Goal: Navigation & Orientation: Find specific page/section

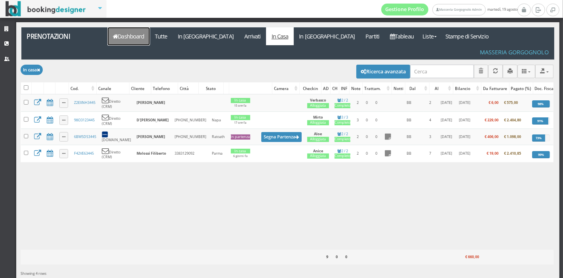
click at [146, 34] on link "Dashboard" at bounding box center [129, 36] width 42 height 18
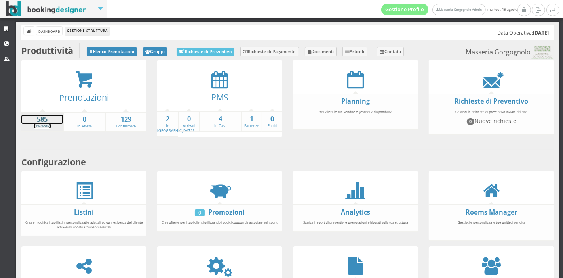
click at [43, 122] on strong "585" at bounding box center [42, 119] width 42 height 9
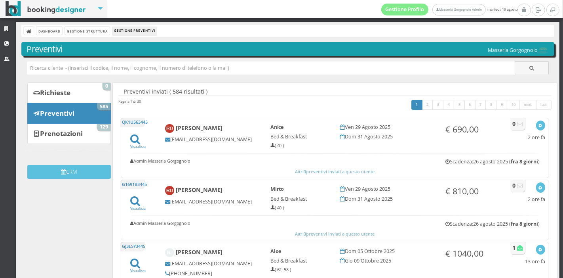
click at [52, 35] on div "Dashboard Gestione Struttura Gestione Preventivi" at bounding box center [287, 31] width 533 height 12
click at [54, 31] on link "Dashboard" at bounding box center [49, 31] width 26 height 8
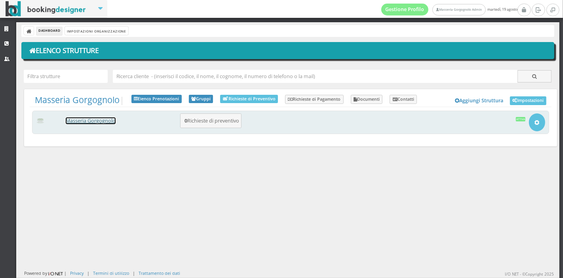
click at [110, 123] on link "Masseria Gorgognolo" at bounding box center [91, 120] width 50 height 7
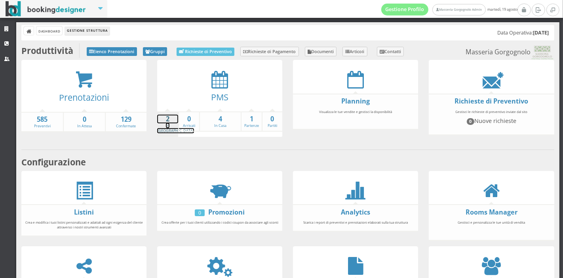
click at [162, 127] on link "2 In Arrivo" at bounding box center [175, 123] width 37 height 19
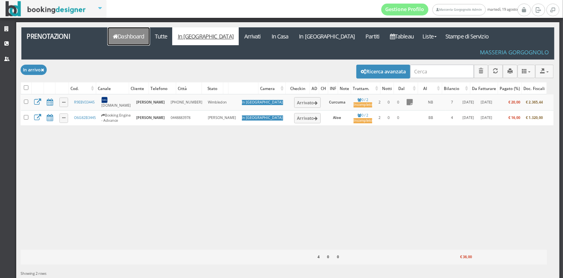
click at [137, 38] on link "Dashboard" at bounding box center [129, 36] width 42 height 18
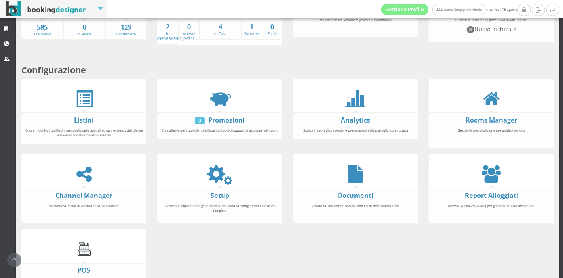
scroll to position [104, 0]
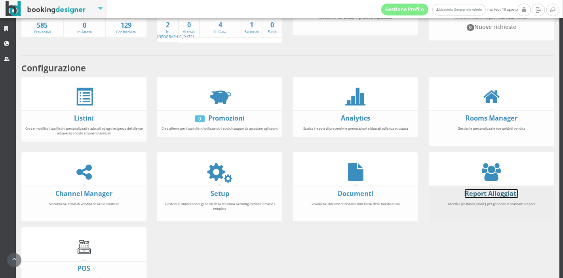
click at [485, 193] on link "Report Alloggiati" at bounding box center [491, 193] width 53 height 9
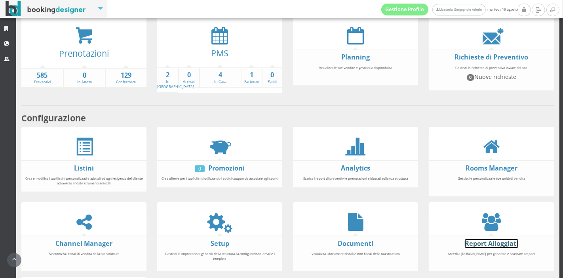
scroll to position [48, 0]
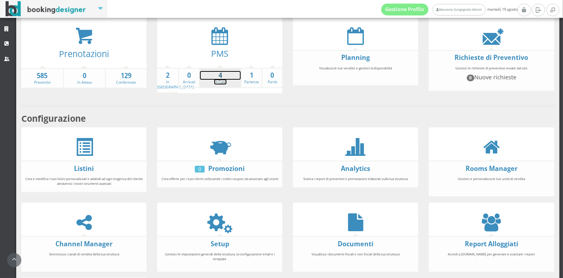
click at [222, 78] on strong "4" at bounding box center [220, 75] width 41 height 9
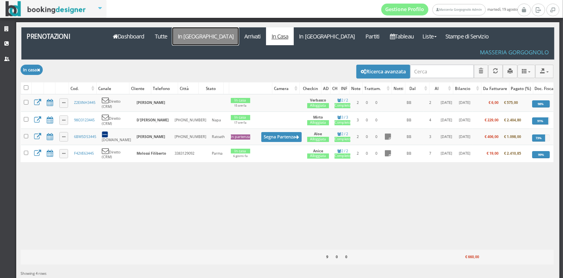
click at [201, 36] on link "In [GEOGRAPHIC_DATA]" at bounding box center [205, 36] width 67 height 18
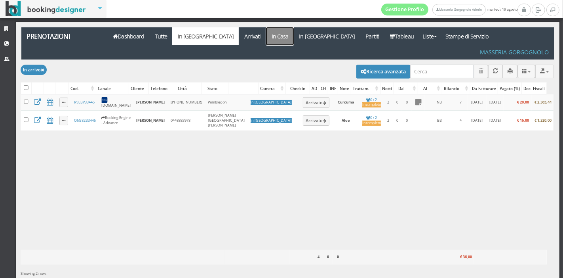
click at [266, 40] on link "In Casa" at bounding box center [280, 36] width 28 height 18
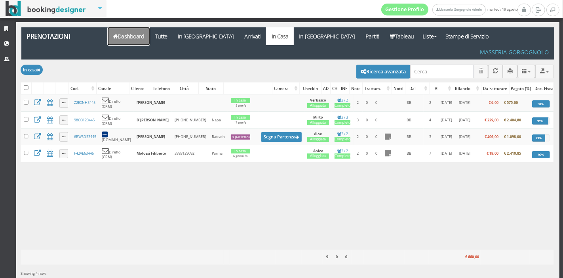
click at [144, 44] on link "Dashboard" at bounding box center [129, 36] width 42 height 18
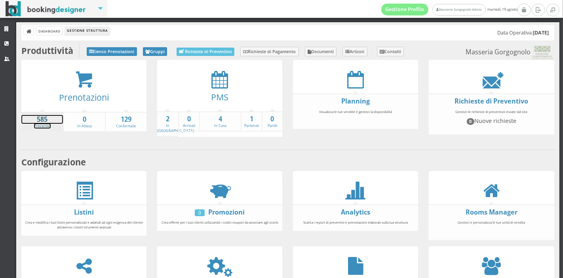
click at [45, 116] on strong "585" at bounding box center [42, 119] width 42 height 9
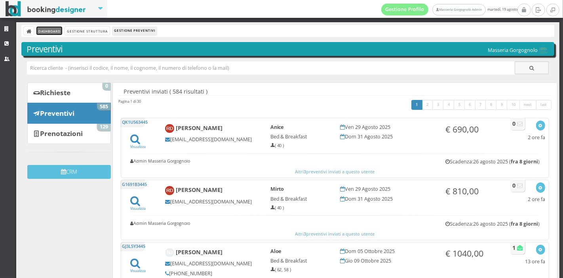
click at [54, 32] on link "Dashboard" at bounding box center [49, 31] width 26 height 8
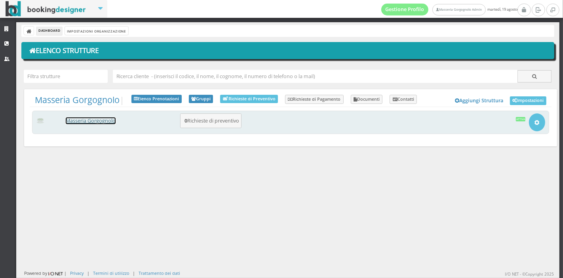
click at [104, 120] on link "Masseria Gorgognolo" at bounding box center [91, 120] width 50 height 7
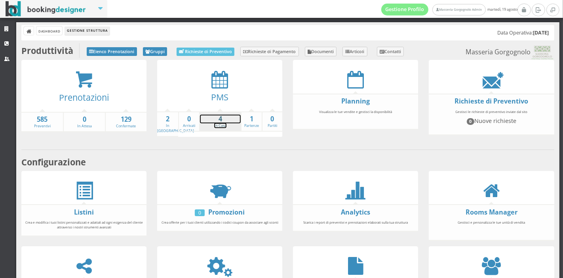
click at [207, 117] on strong "4" at bounding box center [220, 118] width 41 height 9
